Goal: Information Seeking & Learning: Learn about a topic

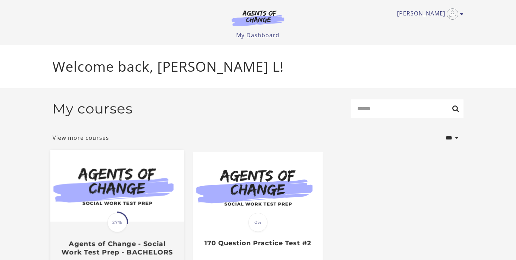
click at [109, 225] on span "27%" at bounding box center [117, 223] width 20 height 20
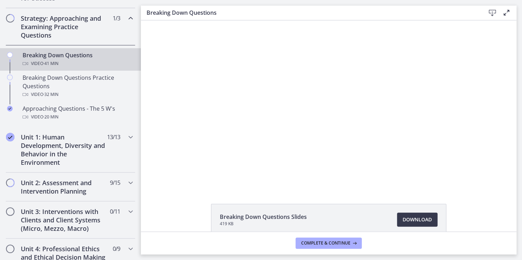
scroll to position [156, 0]
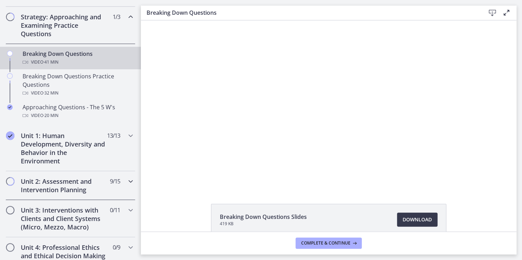
click at [64, 182] on h2 "Unit 2: Assessment and Intervention Planning" at bounding box center [64, 185] width 86 height 17
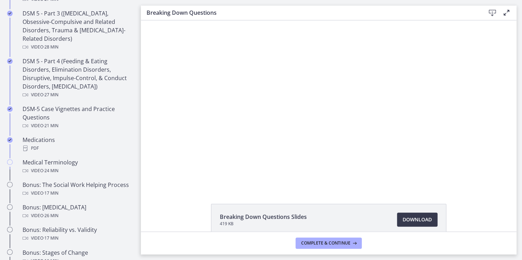
scroll to position [411, 0]
drag, startPoint x: 138, startPoint y: 105, endPoint x: 0, endPoint y: 147, distance: 143.7
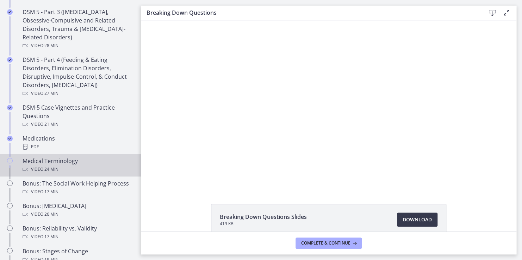
click at [37, 163] on div "Medical Terminology Video · 24 min" at bounding box center [78, 165] width 110 height 17
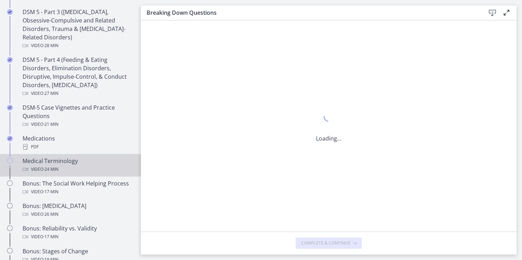
click at [37, 163] on div "Medical Terminology Video · 24 min" at bounding box center [78, 165] width 110 height 17
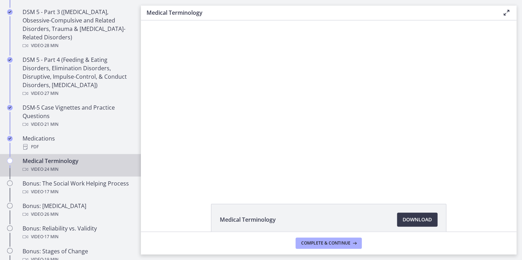
click at [358, 195] on div "Medical Terminology Download Opens in a new window" at bounding box center [328, 126] width 375 height 212
click at [358, 198] on div "Medical Terminology Download Opens in a new window" at bounding box center [328, 126] width 375 height 212
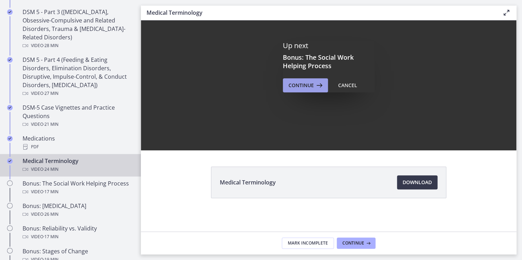
click at [314, 84] on icon at bounding box center [319, 85] width 10 height 8
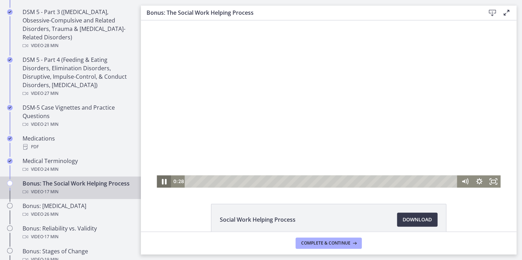
click at [160, 180] on icon "Pause" at bounding box center [163, 181] width 17 height 15
click at [162, 180] on icon "Play Video" at bounding box center [164, 182] width 5 height 6
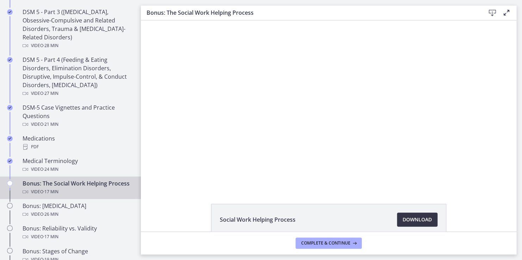
click at [410, 221] on span "Download Opens in a new window" at bounding box center [416, 220] width 29 height 8
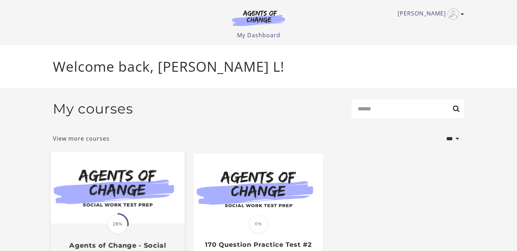
click at [115, 229] on span "28%" at bounding box center [118, 225] width 20 height 20
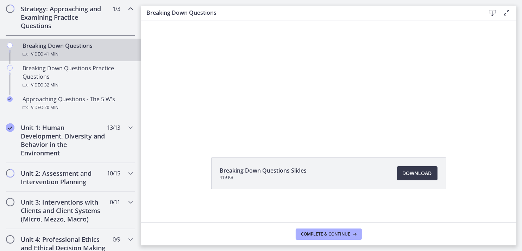
scroll to position [155, 0]
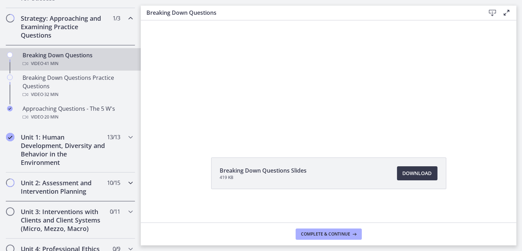
click at [74, 184] on h2 "Unit 2: Assessment and Intervention Planning" at bounding box center [64, 187] width 86 height 17
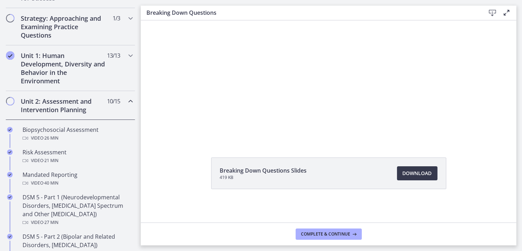
drag, startPoint x: 74, startPoint y: 184, endPoint x: 167, endPoint y: 162, distance: 95.9
click at [167, 162] on div "Breaking Down Questions Slides 419 KB Download Opens in a new window" at bounding box center [329, 190] width 376 height 65
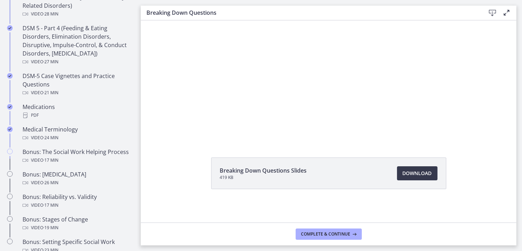
scroll to position [451, 0]
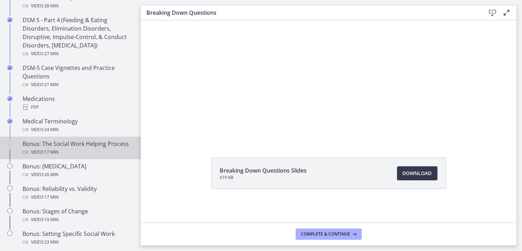
click at [79, 156] on div "Video · 17 min" at bounding box center [78, 152] width 110 height 8
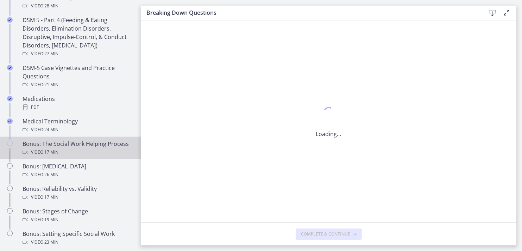
scroll to position [0, 0]
click at [79, 156] on div "Video · 17 min" at bounding box center [78, 152] width 110 height 8
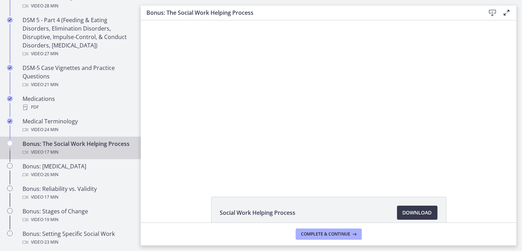
click at [79, 156] on div "Video · 17 min" at bounding box center [78, 152] width 110 height 8
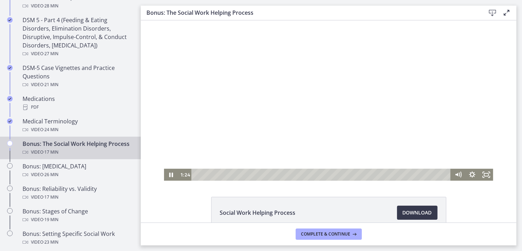
click at [368, 186] on div "Social Work Helping Process Download Opens in a new window" at bounding box center [329, 121] width 376 height 202
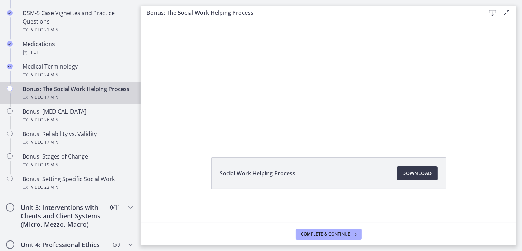
scroll to position [507, 0]
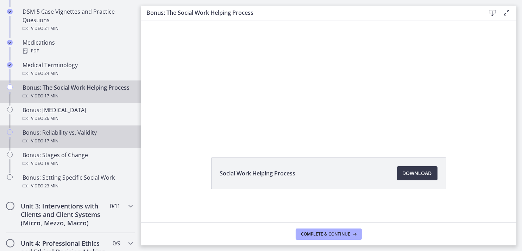
click at [54, 144] on div "Bonus: Reliability vs. Validity Video · 17 min" at bounding box center [78, 136] width 110 height 17
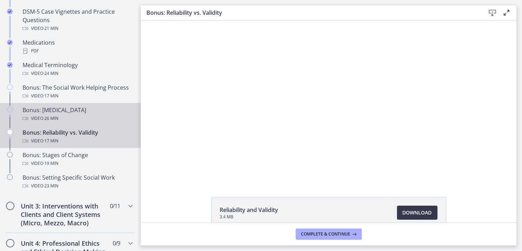
click at [55, 119] on div "Bonus: Personality Disorders Video · 26 min" at bounding box center [78, 114] width 110 height 17
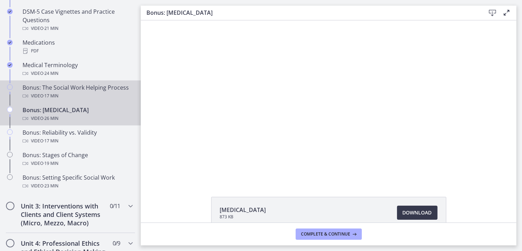
click at [71, 90] on div "Bonus: The Social Work Helping Process Video · 17 min" at bounding box center [78, 91] width 110 height 17
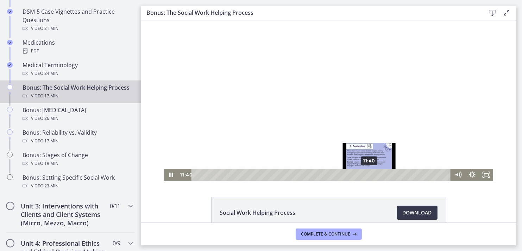
click at [388, 181] on html "Click for sound @keyframes VOLUME_SMALL_WAVE_FLASH { 0% { opacity: 0; } 33% { o…" at bounding box center [328, 100] width 376 height 160
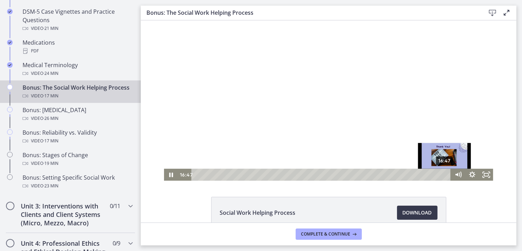
drag, startPoint x: 387, startPoint y: 175, endPoint x: 442, endPoint y: 175, distance: 55.3
click at [442, 175] on div "Playbar" at bounding box center [444, 174] width 4 height 4
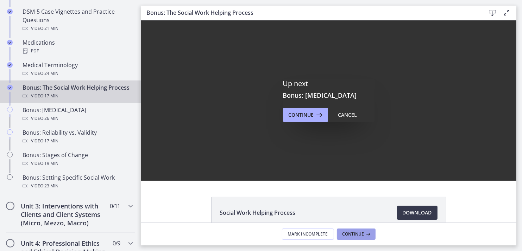
click at [352, 237] on span "Continue" at bounding box center [353, 235] width 22 height 6
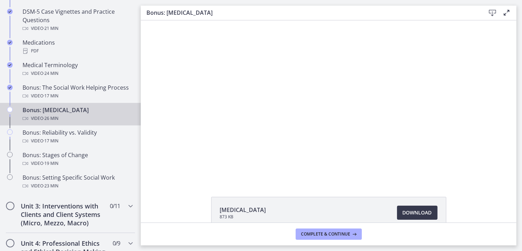
click at [72, 121] on div "Bonus: Personality Disorders Video · 26 min" at bounding box center [78, 114] width 110 height 17
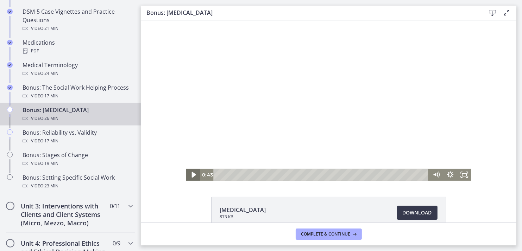
click at [192, 176] on icon "Play Video" at bounding box center [193, 175] width 17 height 14
click at [355, 189] on div "Personality Disorders 873 KB Download Opens in a new window" at bounding box center [329, 121] width 376 height 202
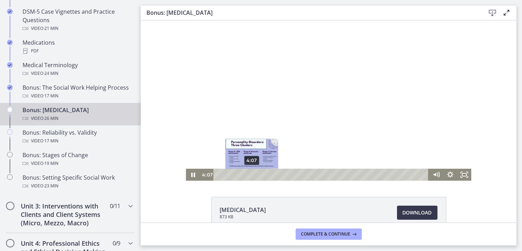
click at [249, 174] on div "4:07" at bounding box center [321, 175] width 207 height 12
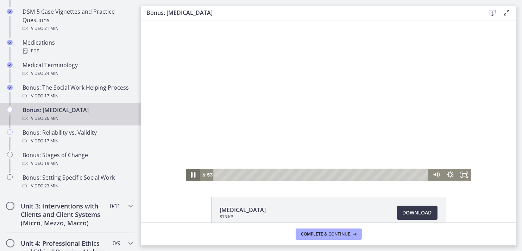
click at [191, 174] on icon "Pause" at bounding box center [192, 175] width 5 height 6
click at [191, 174] on icon "Play Video" at bounding box center [193, 175] width 4 height 6
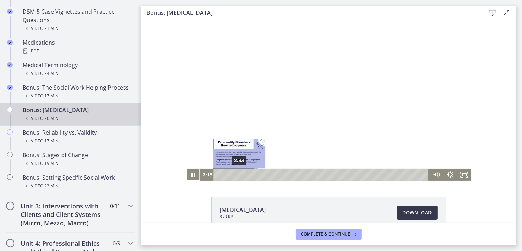
click at [236, 173] on div "2:33" at bounding box center [321, 175] width 207 height 12
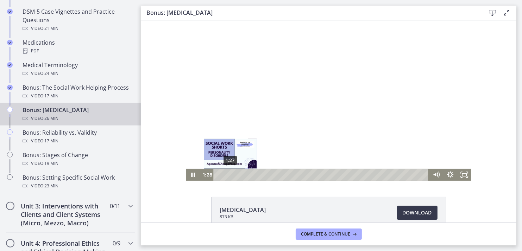
click at [227, 172] on div "1:27" at bounding box center [321, 175] width 207 height 12
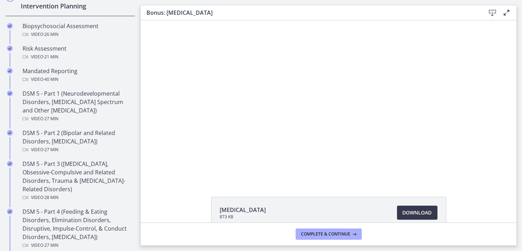
scroll to position [256, 0]
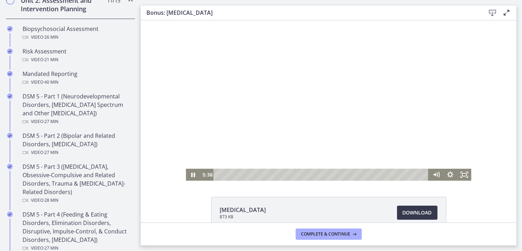
click at [314, 132] on div at bounding box center [327, 100] width 285 height 160
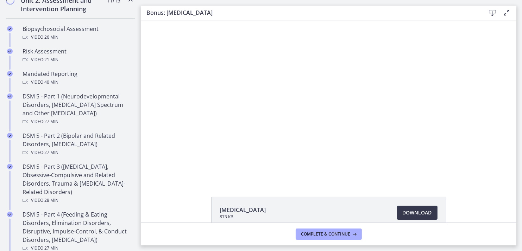
click at [314, 132] on div at bounding box center [327, 100] width 285 height 160
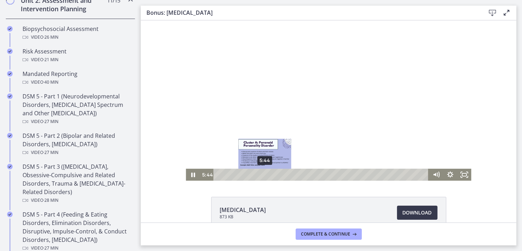
click at [262, 176] on div "5:44" at bounding box center [321, 175] width 207 height 12
click at [322, 159] on div at bounding box center [327, 100] width 285 height 160
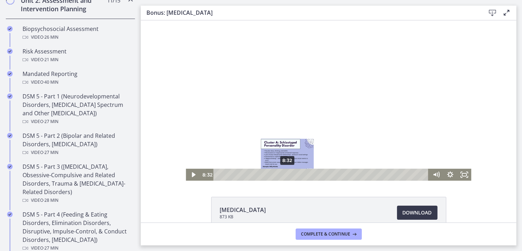
click at [284, 174] on div "8:32" at bounding box center [321, 175] width 207 height 12
click at [285, 174] on div "Playbar" at bounding box center [287, 174] width 4 height 4
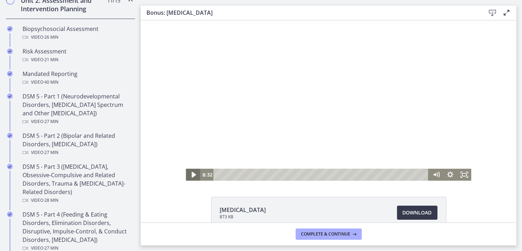
click at [191, 174] on icon "Play Video" at bounding box center [193, 175] width 4 height 6
click at [381, 209] on li "Personality Disorders 873 KB Download Opens in a new window" at bounding box center [328, 213] width 235 height 32
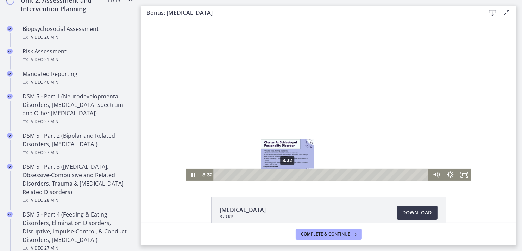
click at [284, 172] on div "8:32" at bounding box center [321, 175] width 207 height 12
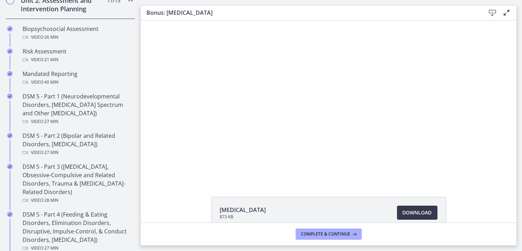
click at [294, 163] on div at bounding box center [327, 100] width 285 height 160
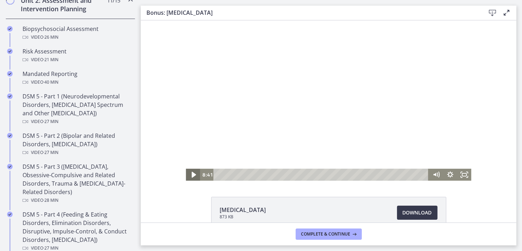
click at [191, 175] on icon "Play Video" at bounding box center [193, 175] width 4 height 6
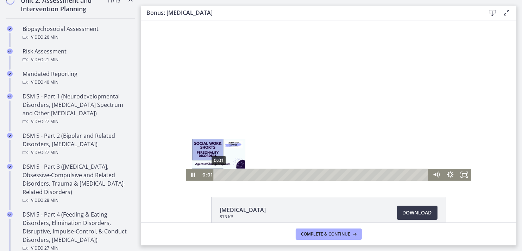
click at [218, 175] on div "0:01" at bounding box center [321, 175] width 207 height 12
click at [225, 173] on div "1:12" at bounding box center [321, 175] width 207 height 12
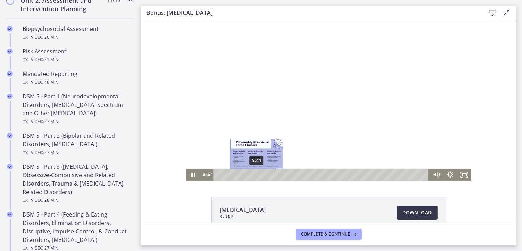
click at [253, 173] on div "4:41" at bounding box center [321, 175] width 207 height 12
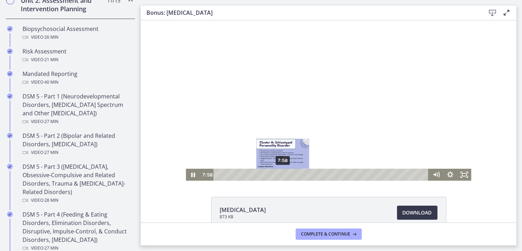
click at [280, 174] on div "7:58" at bounding box center [321, 175] width 207 height 12
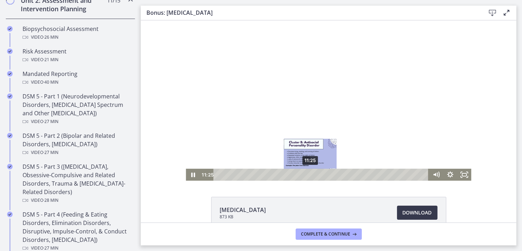
click at [308, 175] on div "11:25" at bounding box center [321, 175] width 207 height 12
click at [313, 175] on div "12:04" at bounding box center [321, 175] width 207 height 12
click at [309, 175] on div "11:33" at bounding box center [321, 175] width 207 height 12
click at [302, 174] on div "10:46" at bounding box center [321, 175] width 207 height 12
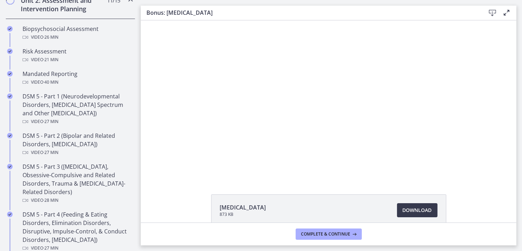
scroll to position [0, 0]
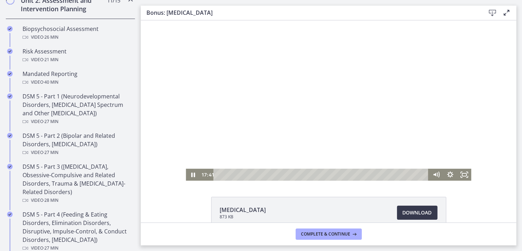
click at [342, 121] on div at bounding box center [327, 100] width 285 height 160
click at [238, 146] on div at bounding box center [327, 100] width 285 height 160
click at [347, 137] on div at bounding box center [327, 100] width 285 height 160
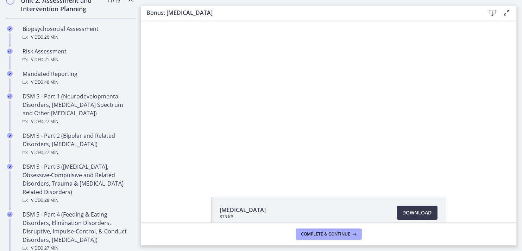
click at [347, 137] on div at bounding box center [327, 100] width 285 height 160
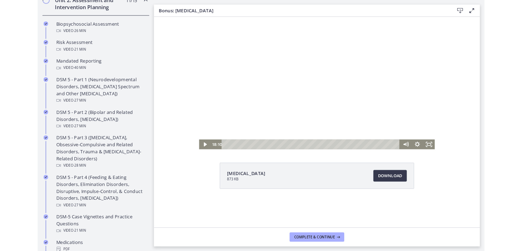
drag, startPoint x: 361, startPoint y: 133, endPoint x: 519, endPoint y: 188, distance: 167.7
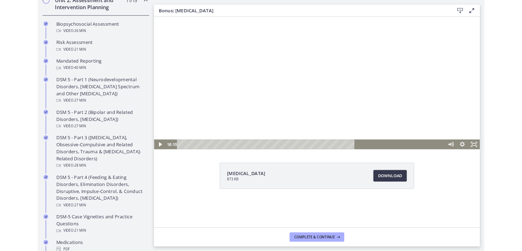
click at [519, 177] on div at bounding box center [351, 97] width 394 height 160
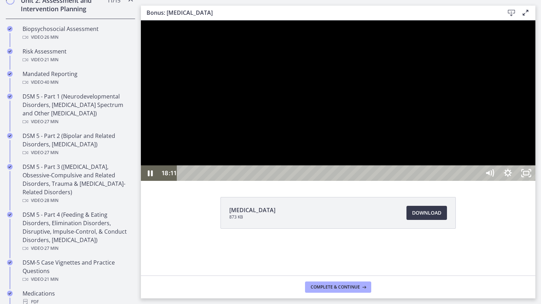
click at [522, 94] on div at bounding box center [338, 100] width 394 height 160
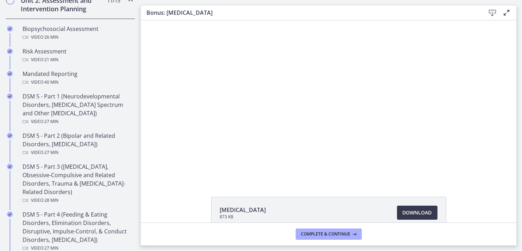
click at [504, 13] on icon at bounding box center [506, 12] width 8 height 8
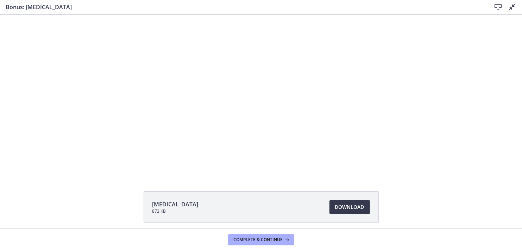
click at [509, 5] on icon at bounding box center [512, 7] width 8 height 8
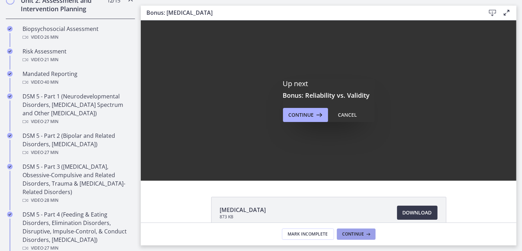
click at [364, 231] on button "Continue" at bounding box center [356, 234] width 39 height 11
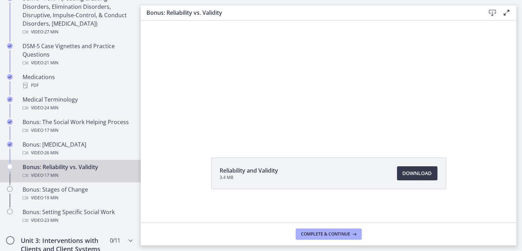
scroll to position [481, 0]
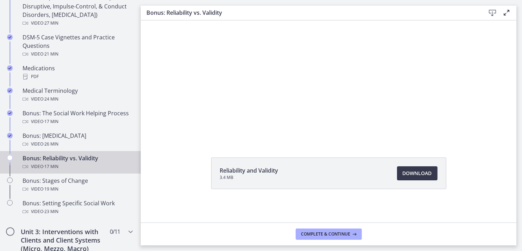
click at [70, 166] on div "Bonus: Reliability vs. Validity Video · 17 min" at bounding box center [78, 162] width 110 height 17
click at [58, 166] on div "Bonus: Reliability vs. Validity Video · 17 min" at bounding box center [78, 162] width 110 height 17
click at [253, 173] on span "Reliability and Validity" at bounding box center [249, 170] width 58 height 8
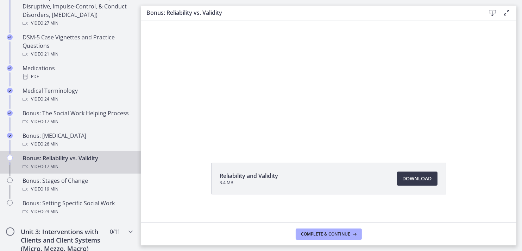
scroll to position [39, 0]
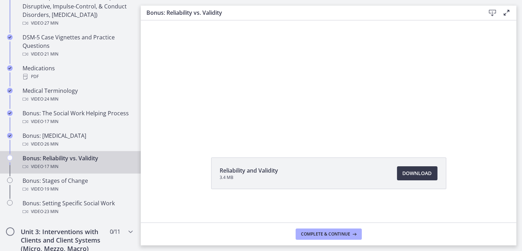
click at [52, 170] on div "Bonus: Reliability vs. Validity Video · 17 min" at bounding box center [78, 162] width 110 height 17
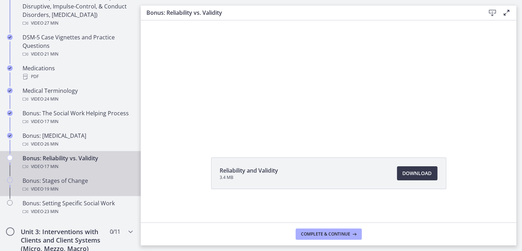
click at [42, 191] on div "Bonus: Stages of Change Video · 19 min" at bounding box center [78, 185] width 110 height 17
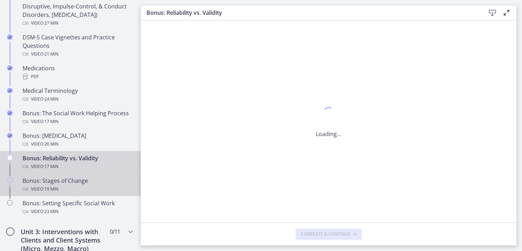
scroll to position [0, 0]
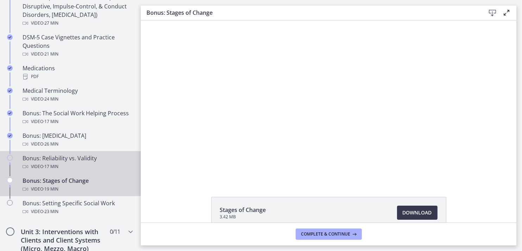
click at [57, 170] on div "Bonus: Reliability vs. Validity Video · 17 min" at bounding box center [78, 162] width 110 height 17
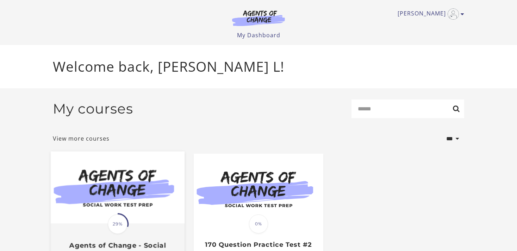
click at [124, 218] on span at bounding box center [117, 224] width 26 height 26
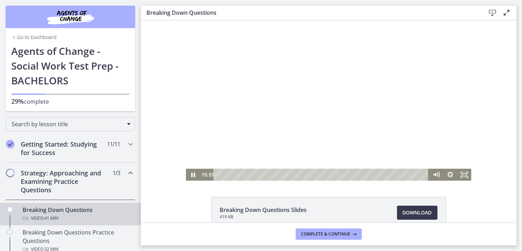
click at [288, 163] on div at bounding box center [327, 100] width 285 height 160
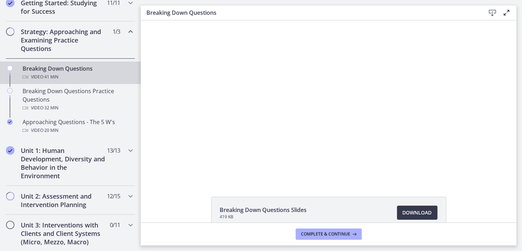
scroll to position [140, 0]
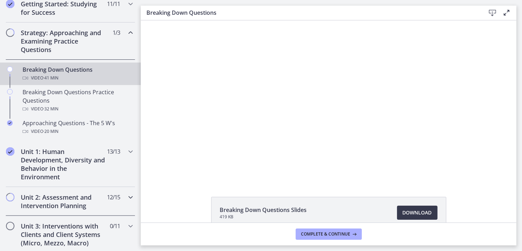
click at [126, 196] on icon "Chapters" at bounding box center [130, 197] width 8 height 8
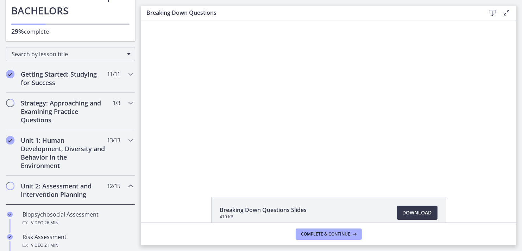
scroll to position [56, 0]
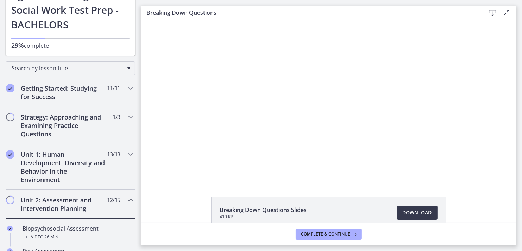
click at [126, 200] on icon "Chapters" at bounding box center [130, 200] width 8 height 8
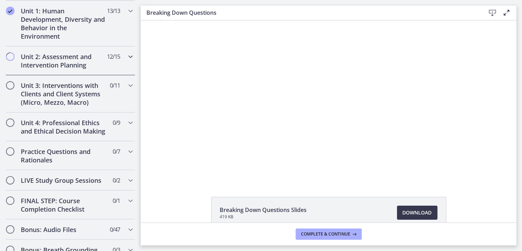
scroll to position [197, 0]
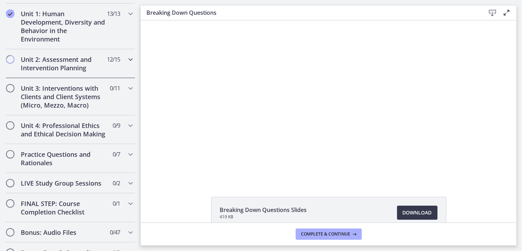
click at [107, 60] on span "12 / 15 Completed" at bounding box center [113, 59] width 13 height 8
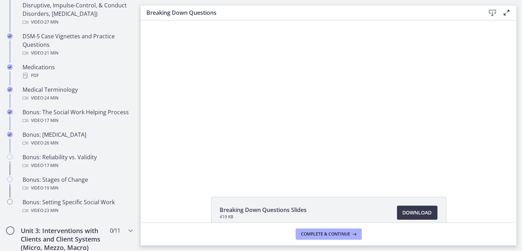
scroll to position [492, 0]
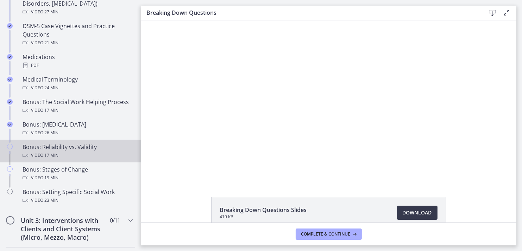
click at [51, 160] on span "· 17 min" at bounding box center [50, 155] width 15 height 8
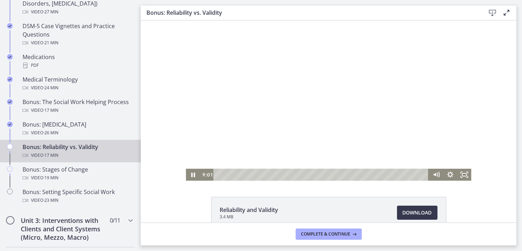
click at [254, 138] on div at bounding box center [327, 100] width 285 height 160
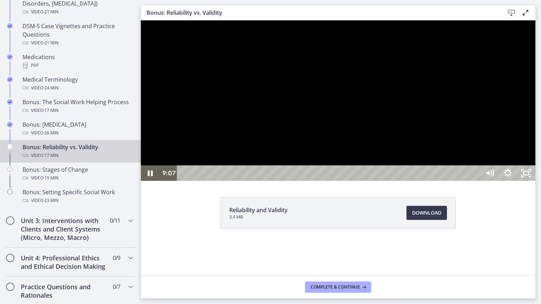
click at [522, 20] on div at bounding box center [338, 100] width 394 height 160
click at [522, 183] on icon "Unfullscreen" at bounding box center [526, 173] width 22 height 19
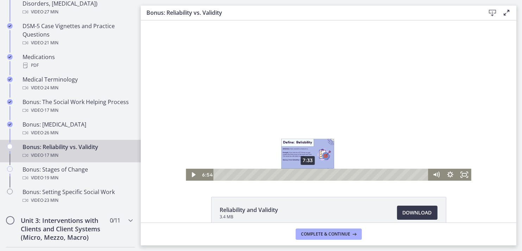
click at [305, 173] on div "7:33" at bounding box center [321, 175] width 207 height 12
click at [313, 173] on div "8:13" at bounding box center [321, 175] width 207 height 12
click at [294, 174] on div "6:35" at bounding box center [321, 175] width 207 height 12
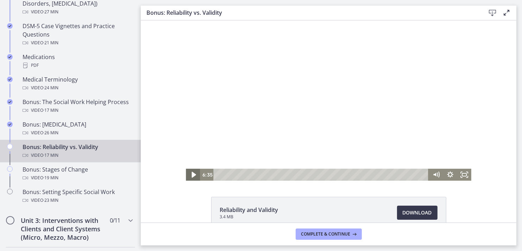
click at [193, 173] on icon "Play Video" at bounding box center [193, 175] width 17 height 14
click at [381, 138] on div at bounding box center [327, 100] width 285 height 160
click at [459, 171] on icon "Fullscreen" at bounding box center [463, 175] width 17 height 14
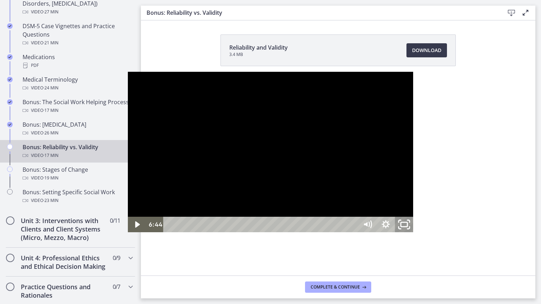
click at [415, 234] on icon "Unfullscreen" at bounding box center [404, 224] width 22 height 19
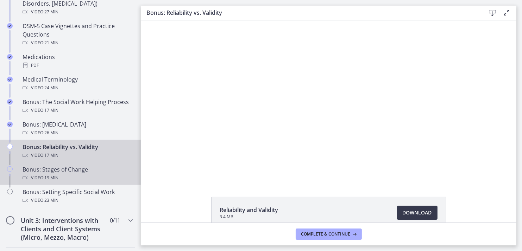
click at [49, 182] on span "· 19 min" at bounding box center [50, 178] width 15 height 8
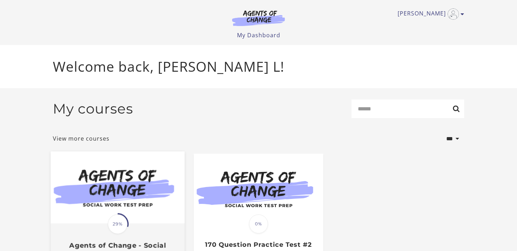
click at [116, 202] on img at bounding box center [118, 188] width 134 height 72
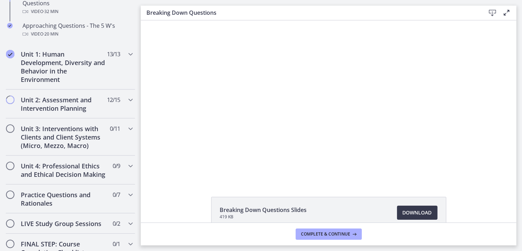
scroll to position [239, 0]
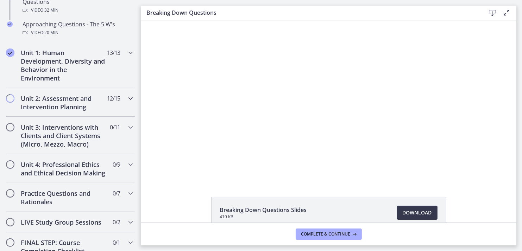
click at [126, 98] on icon "Chapters" at bounding box center [130, 98] width 8 height 8
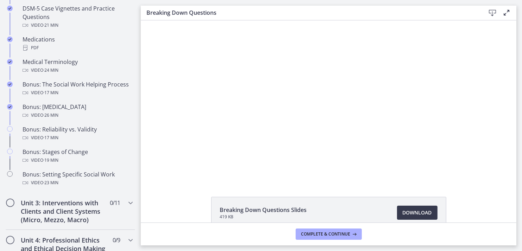
scroll to position [516, 0]
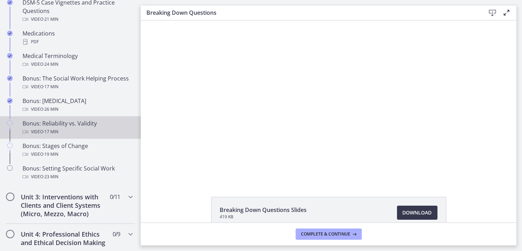
click at [62, 134] on div "Bonus: Reliability vs. Validity Video · 17 min" at bounding box center [78, 127] width 110 height 17
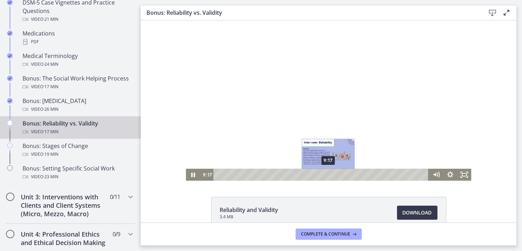
click at [326, 175] on div "9:17" at bounding box center [321, 175] width 207 height 12
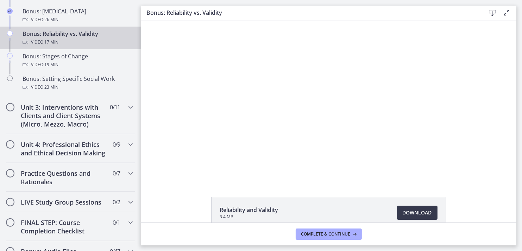
scroll to position [594, 0]
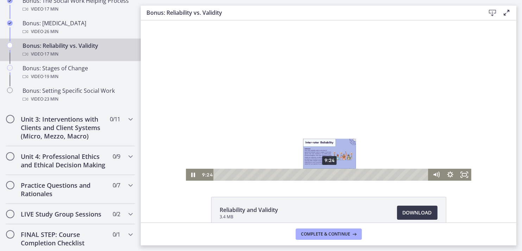
click at [327, 174] on div "9:24" at bounding box center [321, 175] width 207 height 12
click at [334, 173] on div "9:58" at bounding box center [321, 175] width 207 height 12
click at [338, 175] on div "10:19" at bounding box center [321, 175] width 207 height 12
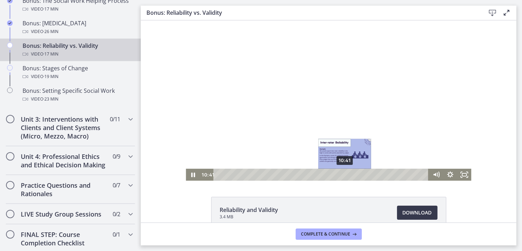
click at [342, 173] on div "10:41" at bounding box center [321, 175] width 207 height 12
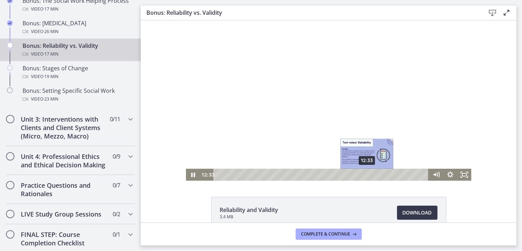
click at [364, 175] on div "12:33" at bounding box center [321, 175] width 207 height 12
click at [361, 176] on div "12:15" at bounding box center [321, 175] width 207 height 12
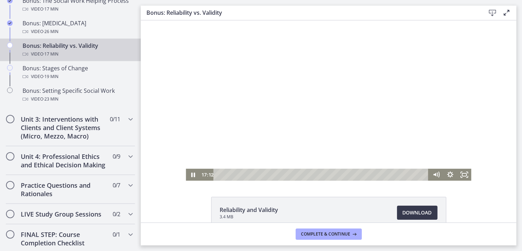
click at [425, 177] on div "17:28" at bounding box center [321, 175] width 216 height 12
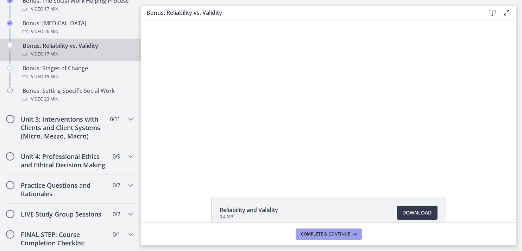
click at [325, 232] on span "Complete & continue" at bounding box center [325, 235] width 49 height 6
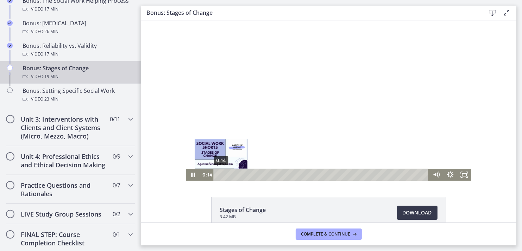
click at [218, 176] on div "0:14" at bounding box center [321, 175] width 207 height 12
click at [190, 176] on icon "Pause" at bounding box center [192, 175] width 17 height 14
click at [190, 176] on icon "Play Video" at bounding box center [193, 175] width 17 height 14
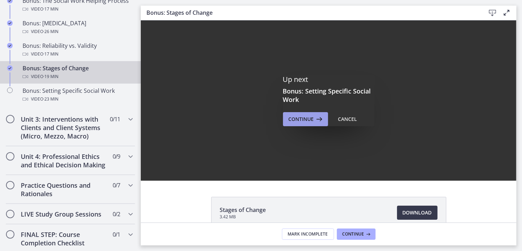
click at [306, 118] on span "Continue" at bounding box center [301, 119] width 25 height 8
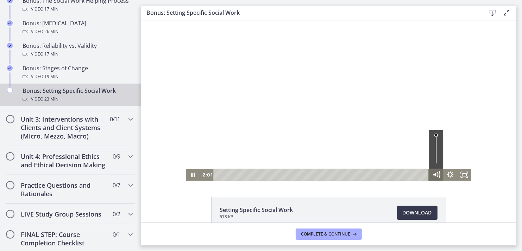
click at [437, 175] on icon "Mute" at bounding box center [438, 174] width 2 height 2
click at [435, 175] on icon "Unmute" at bounding box center [435, 175] width 17 height 14
click at [374, 234] on footer "Complete & continue" at bounding box center [329, 234] width 376 height 23
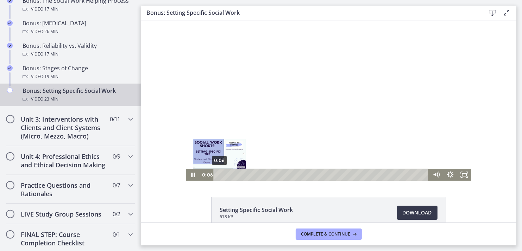
click at [218, 173] on div "0:06" at bounding box center [321, 175] width 207 height 12
drag, startPoint x: 253, startPoint y: 166, endPoint x: 216, endPoint y: 173, distance: 37.2
click at [217, 173] on div "Playbar" at bounding box center [219, 174] width 4 height 4
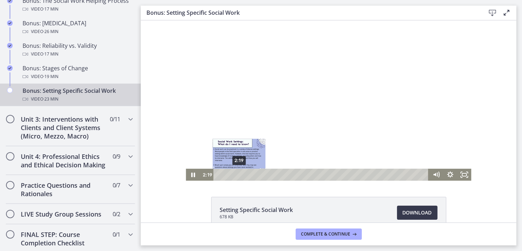
click at [236, 175] on div "2:19" at bounding box center [321, 175] width 207 height 12
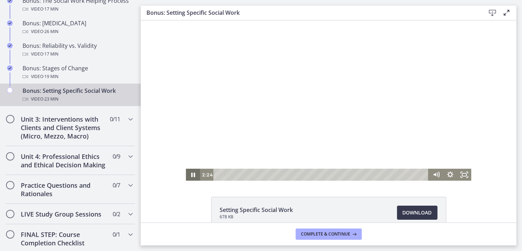
click at [191, 177] on icon "Pause" at bounding box center [192, 175] width 14 height 12
click at [266, 141] on div at bounding box center [327, 100] width 285 height 160
click at [269, 137] on div at bounding box center [327, 100] width 285 height 160
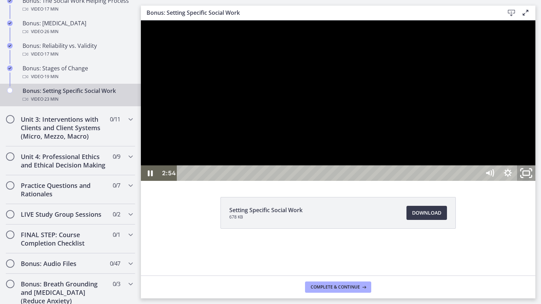
click at [522, 183] on icon "Unfullscreen" at bounding box center [526, 173] width 22 height 19
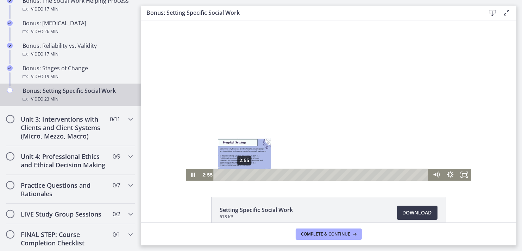
click at [241, 175] on div "2:55" at bounding box center [321, 175] width 207 height 12
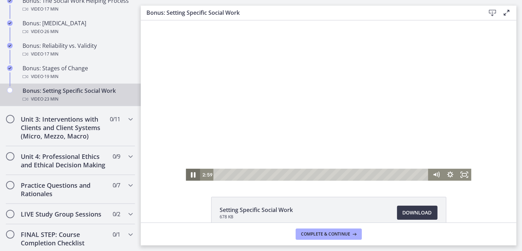
click at [188, 175] on icon "Pause" at bounding box center [192, 175] width 17 height 14
click at [188, 176] on icon "Play Video" at bounding box center [193, 175] width 17 height 14
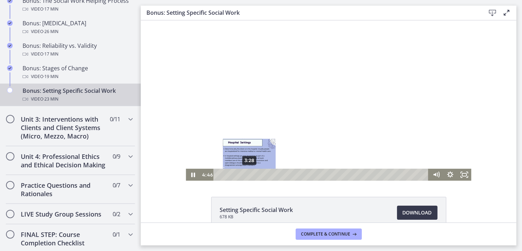
click at [246, 175] on div "3:28" at bounding box center [321, 175] width 207 height 12
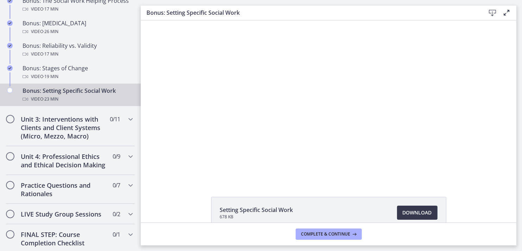
click at [449, 166] on div at bounding box center [327, 100] width 285 height 160
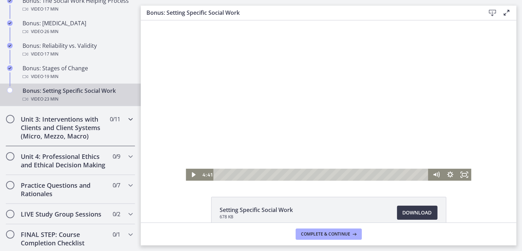
click at [126, 124] on icon "Chapters" at bounding box center [130, 119] width 8 height 8
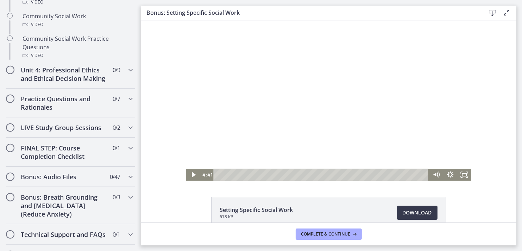
scroll to position [568, 0]
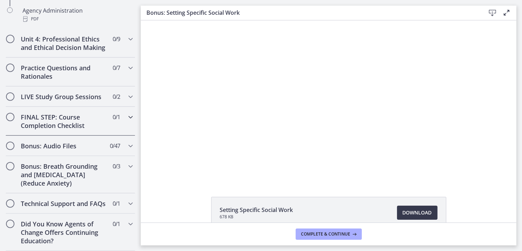
click at [126, 127] on div "FINAL STEP: Course Completion Checklist 0 / 1 Completed" at bounding box center [71, 121] width 130 height 29
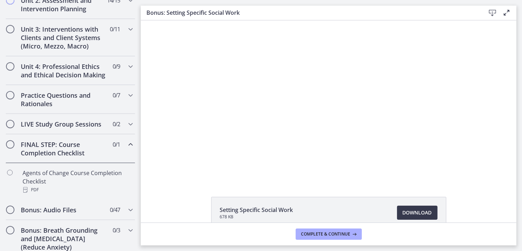
scroll to position [244, 0]
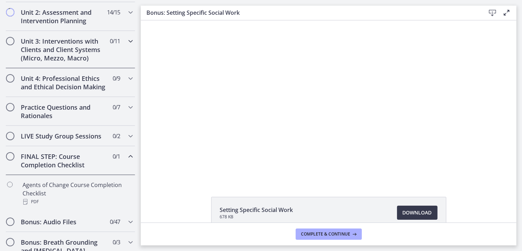
click at [80, 45] on h2 "Unit 3: Interventions with Clients and Client Systems (Micro, Mezzo, Macro)" at bounding box center [64, 49] width 86 height 25
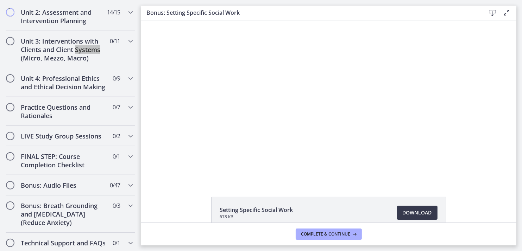
drag, startPoint x: 220, startPoint y: 65, endPoint x: 153, endPoint y: 74, distance: 67.5
click at [153, 74] on div "Click for sound @keyframes VOLUME_SMALL_WAVE_FLASH { 0% { opacity: 0; } 33% { o…" at bounding box center [328, 100] width 376 height 160
click at [124, 50] on div "Unit 3: Interventions with Clients and Client Systems (Micro, Mezzo, Macro) 0 /…" at bounding box center [71, 49] width 130 height 37
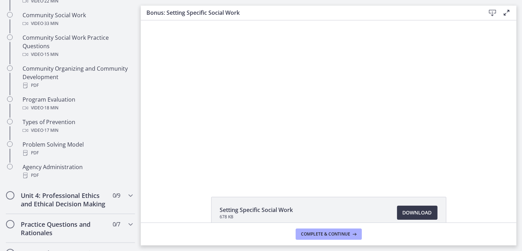
scroll to position [399, 0]
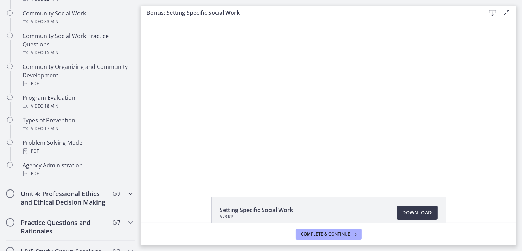
click at [126, 190] on icon "Chapters" at bounding box center [130, 194] width 8 height 8
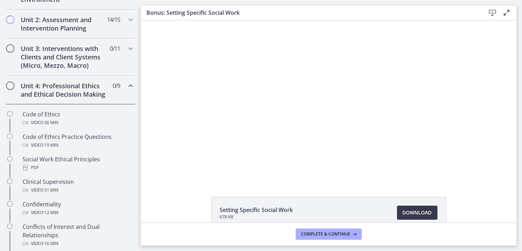
scroll to position [230, 0]
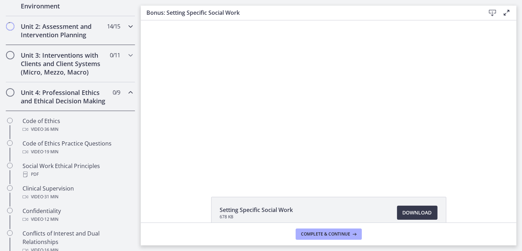
click at [74, 30] on h2 "Unit 2: Assessment and Intervention Planning" at bounding box center [64, 30] width 86 height 17
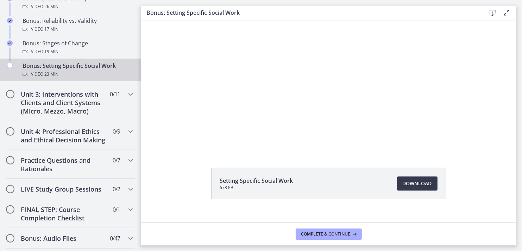
scroll to position [28, 0]
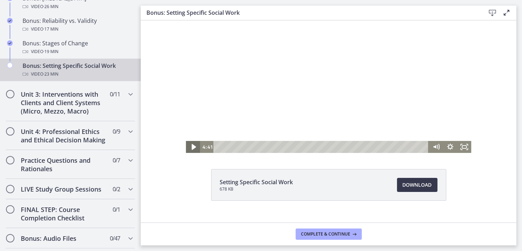
click at [188, 150] on icon "Play Video" at bounding box center [193, 147] width 17 height 14
click at [188, 150] on icon "Pause" at bounding box center [192, 147] width 17 height 14
click at [188, 150] on icon "Play Video" at bounding box center [193, 147] width 17 height 14
click at [188, 150] on icon "Pause" at bounding box center [192, 147] width 14 height 12
click at [263, 145] on div "5:23" at bounding box center [321, 147] width 207 height 12
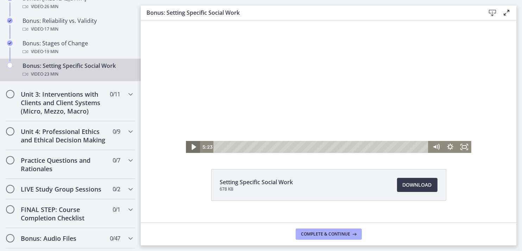
click at [191, 149] on icon "Play Video" at bounding box center [193, 147] width 4 height 6
click at [190, 149] on icon "Pause" at bounding box center [192, 148] width 5 height 6
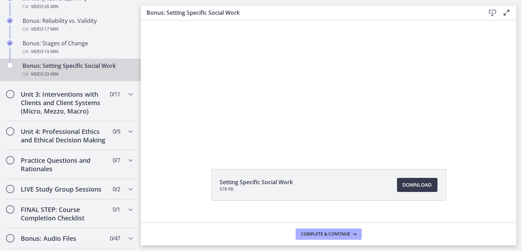
click at [156, 121] on div "Click for sound @keyframes VOLUME_SMALL_WAVE_FLASH { 0% { opacity: 0; } 33% { o…" at bounding box center [328, 73] width 376 height 160
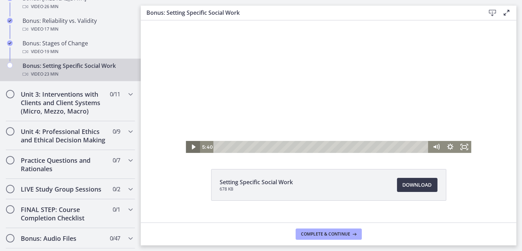
drag, startPoint x: 156, startPoint y: 121, endPoint x: 189, endPoint y: 147, distance: 41.9
click at [189, 147] on div "Click for sound @keyframes VOLUME_SMALL_WAVE_FLASH { 0% { opacity: 0; } 33% { o…" at bounding box center [328, 73] width 376 height 160
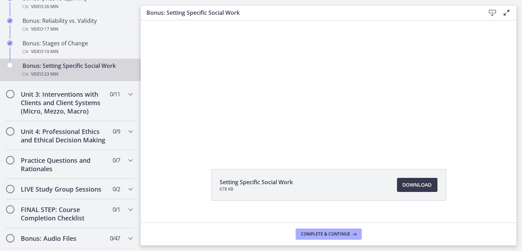
click at [189, 147] on div "Click for sound @keyframes VOLUME_SMALL_WAVE_FLASH { 0% { opacity: 0; } 33% { o…" at bounding box center [327, 73] width 285 height 160
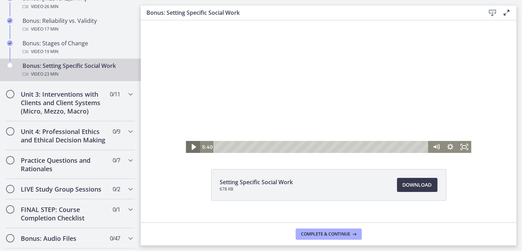
click at [191, 147] on icon "Play Video" at bounding box center [193, 147] width 4 height 6
click at [189, 147] on icon "Pause" at bounding box center [192, 147] width 17 height 14
click at [191, 147] on icon "Play Video" at bounding box center [193, 147] width 4 height 6
click at [189, 147] on icon "Pause" at bounding box center [192, 147] width 17 height 14
click at [191, 147] on icon "Play Video" at bounding box center [193, 147] width 4 height 6
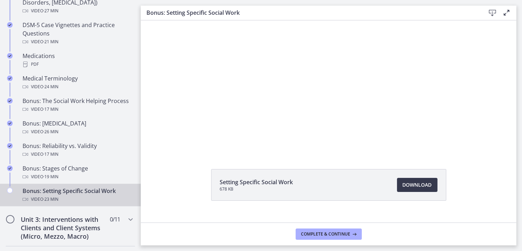
scroll to position [499, 0]
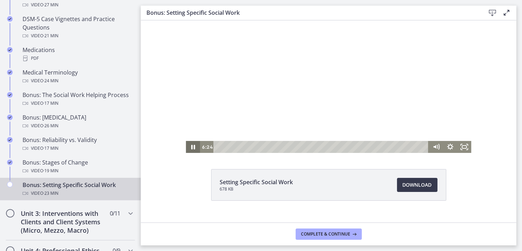
click at [190, 146] on icon "Pause" at bounding box center [192, 147] width 14 height 12
click at [191, 146] on icon "Play Video" at bounding box center [193, 147] width 4 height 6
click at [190, 146] on icon "Pause" at bounding box center [192, 147] width 17 height 14
